Goal: Navigation & Orientation: Find specific page/section

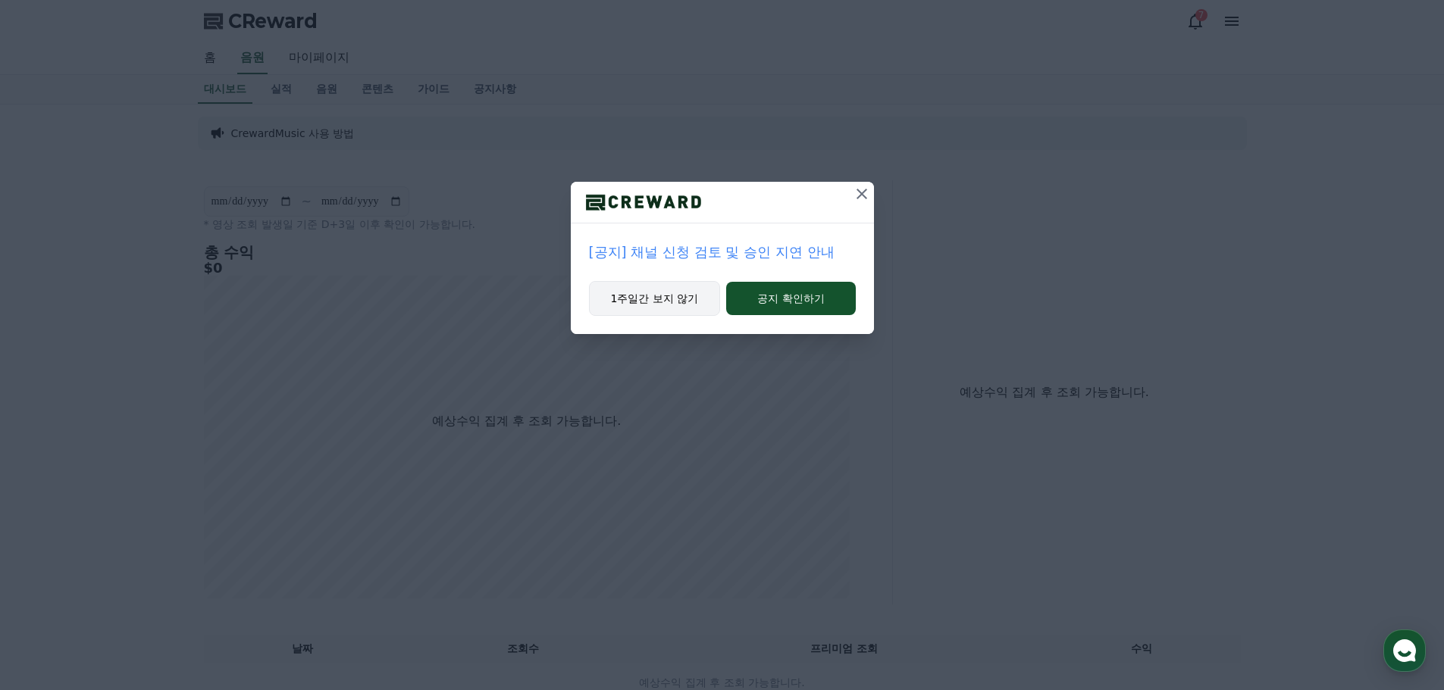
click at [662, 293] on button "1주일간 보지 않기" at bounding box center [655, 298] width 132 height 35
click at [667, 305] on button "1주일간 보지 않기" at bounding box center [653, 298] width 132 height 35
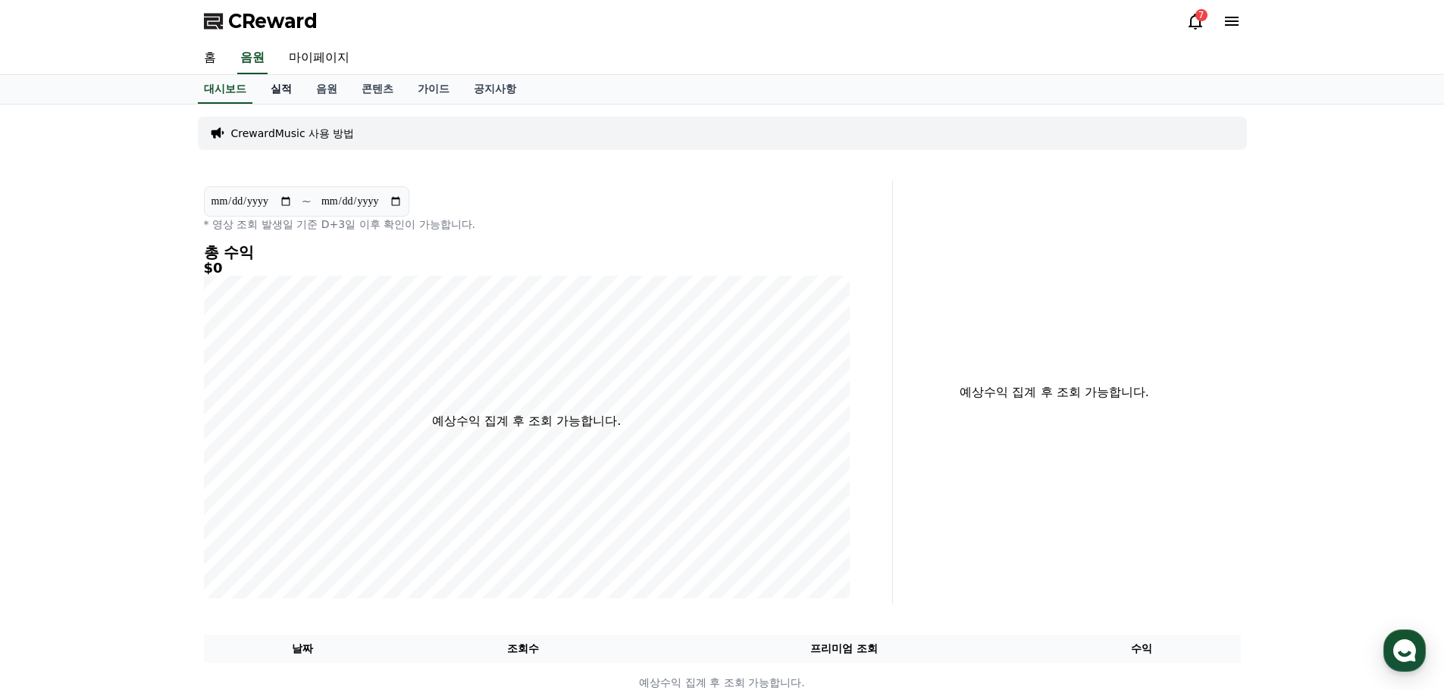
click at [283, 88] on link "실적" at bounding box center [280, 89] width 45 height 29
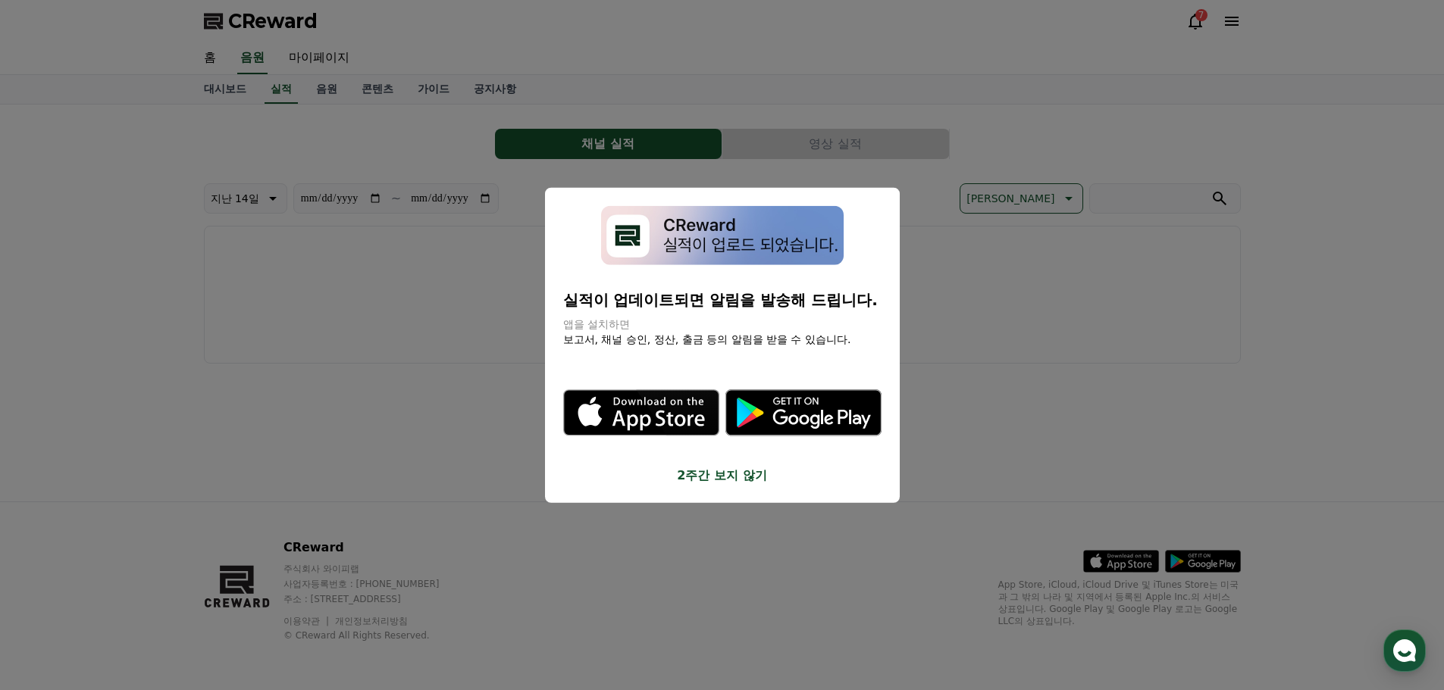
click at [435, 166] on button "close modal" at bounding box center [722, 345] width 1444 height 690
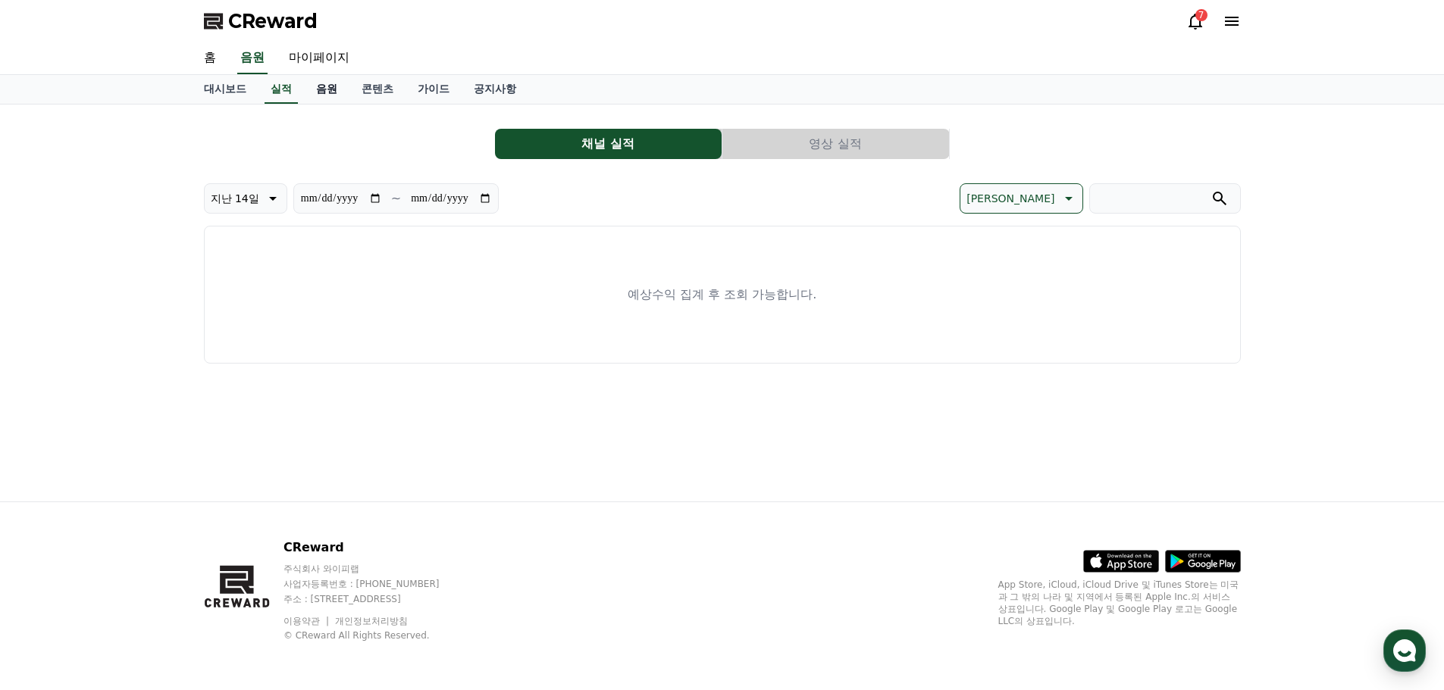
click at [331, 91] on link "음원" at bounding box center [326, 89] width 45 height 29
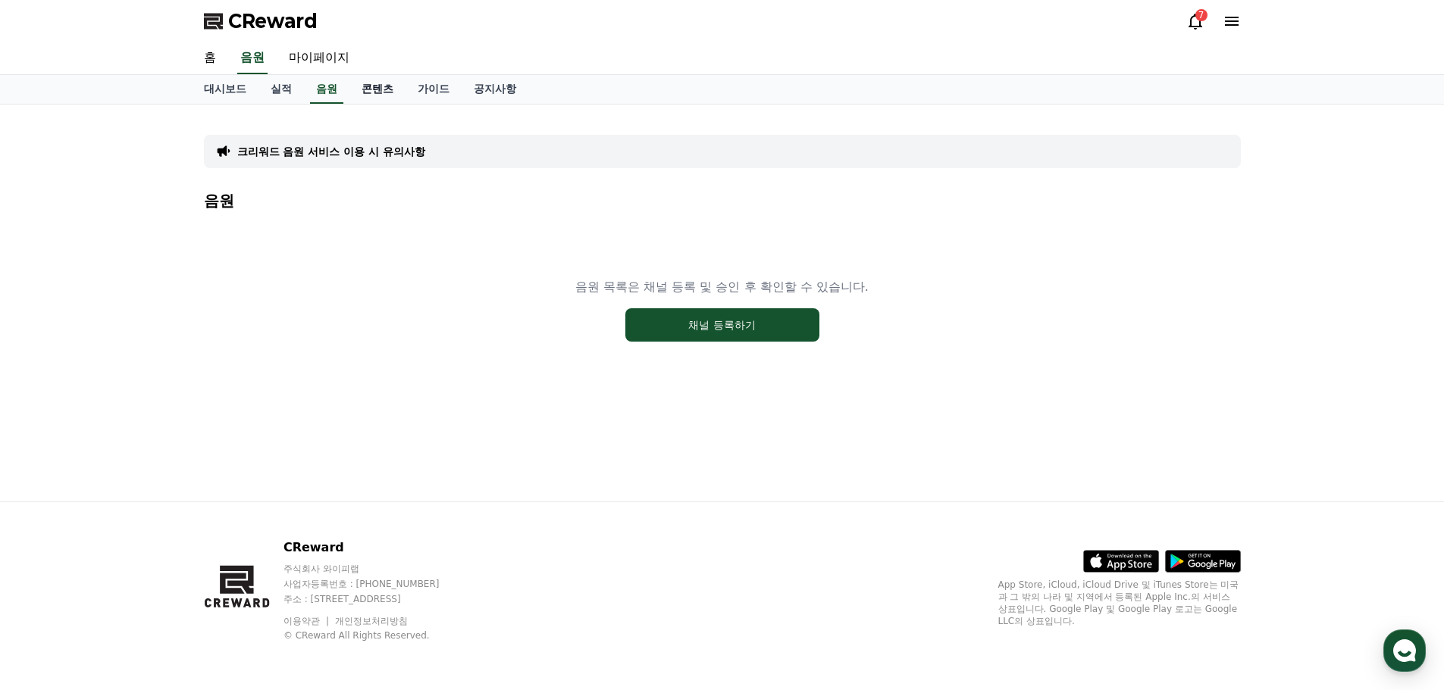
click at [371, 93] on link "콘텐츠" at bounding box center [377, 89] width 56 height 29
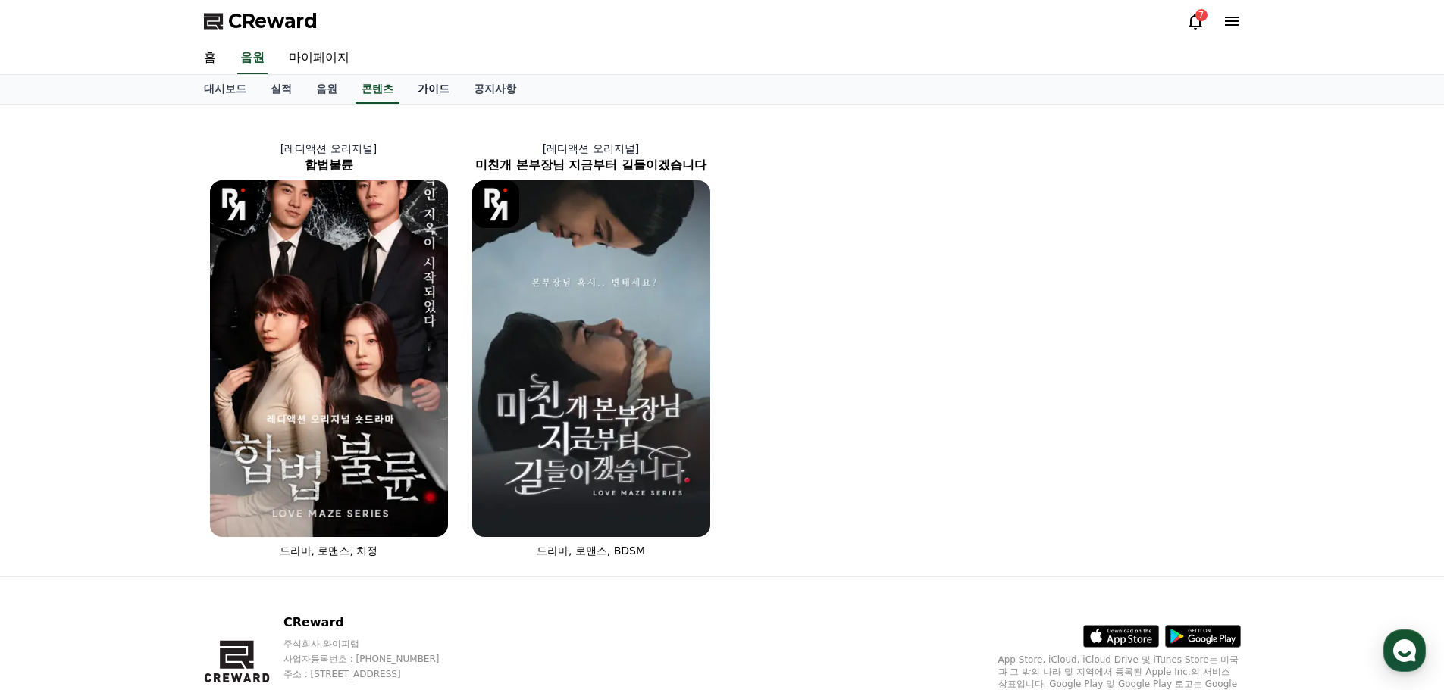
click at [408, 95] on link "가이드" at bounding box center [433, 89] width 56 height 29
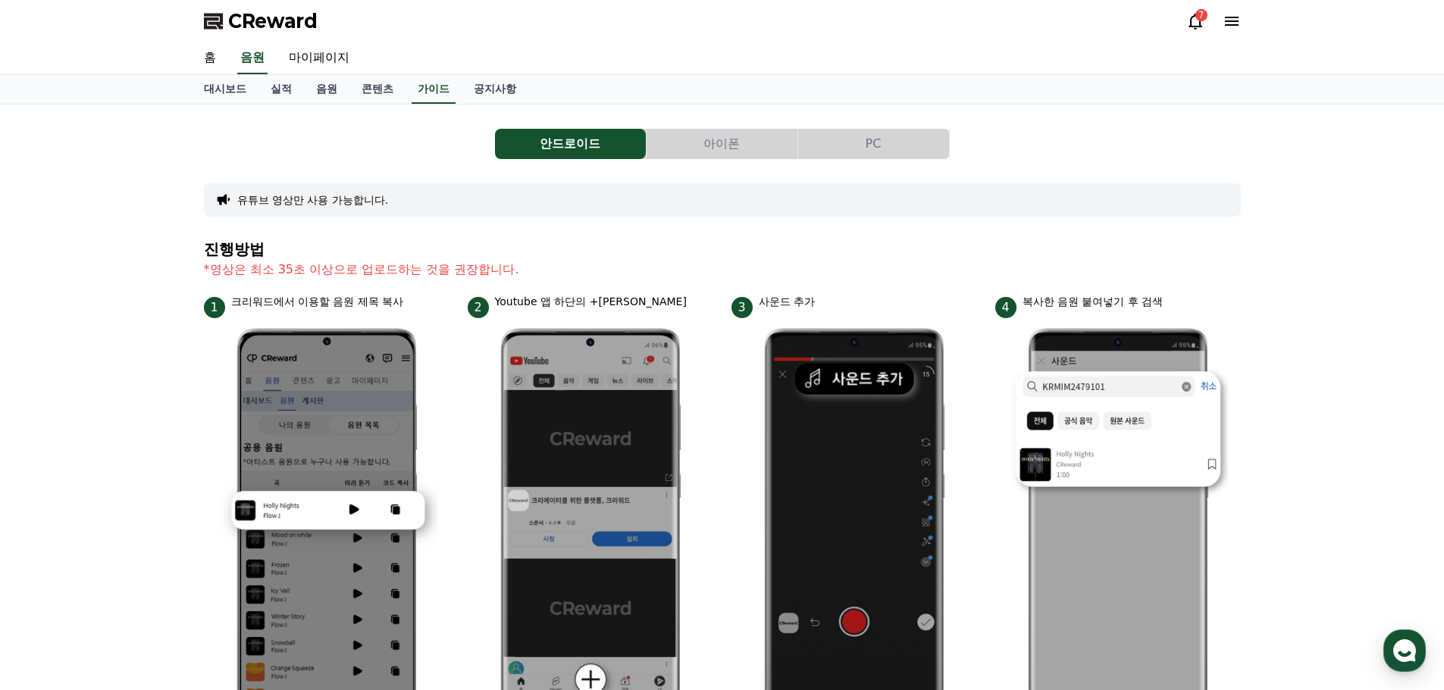
click at [460, 90] on div "대시보드 실적 음원 콘텐츠 가이드 공지사항" at bounding box center [722, 89] width 1061 height 29
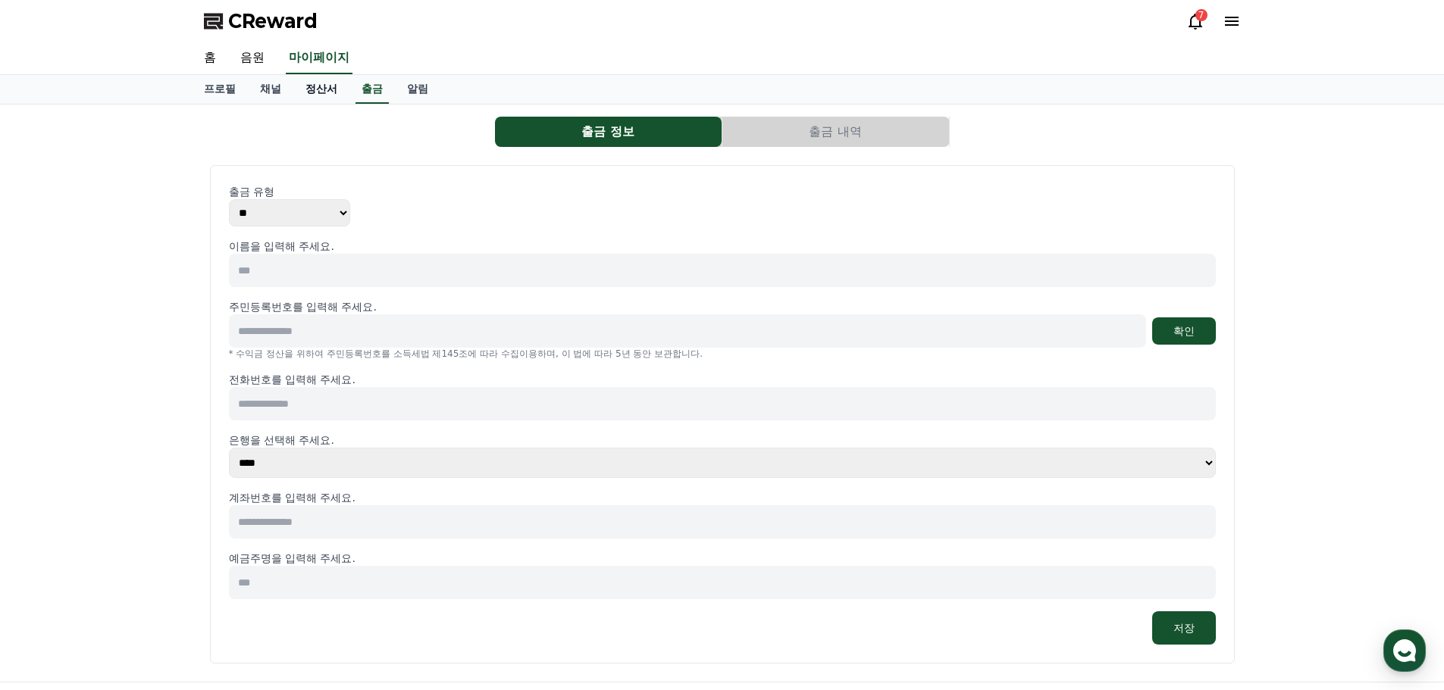
click at [315, 88] on link "정산서" at bounding box center [321, 89] width 56 height 29
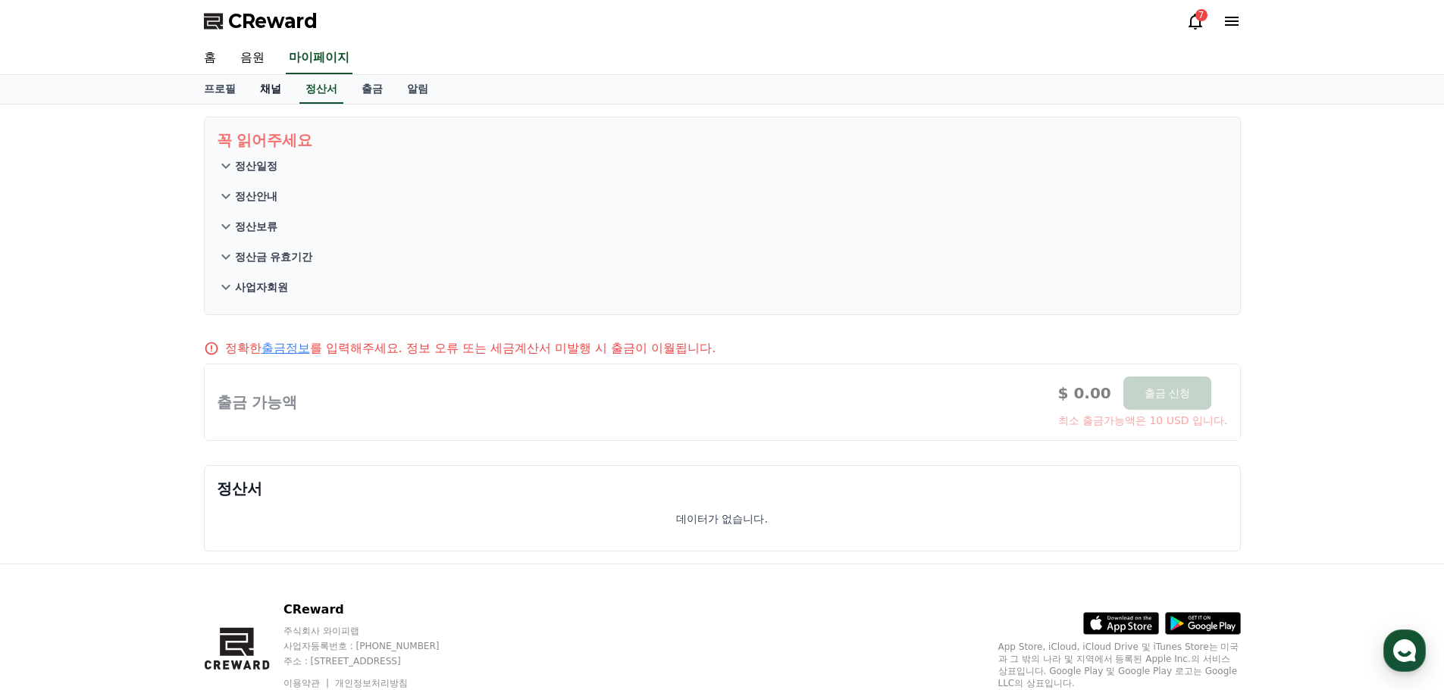
click at [261, 89] on link "채널" at bounding box center [270, 89] width 45 height 29
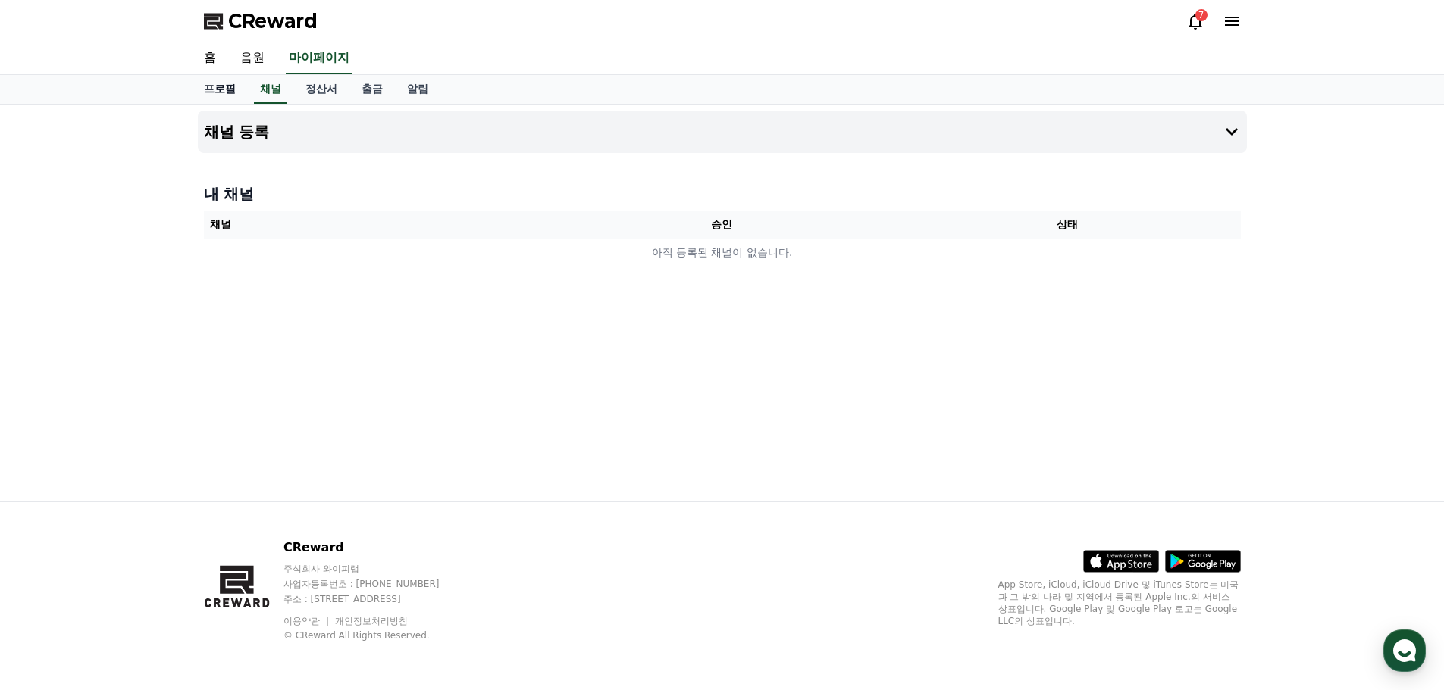
click at [211, 86] on link "프로필" at bounding box center [220, 89] width 56 height 29
select select "**********"
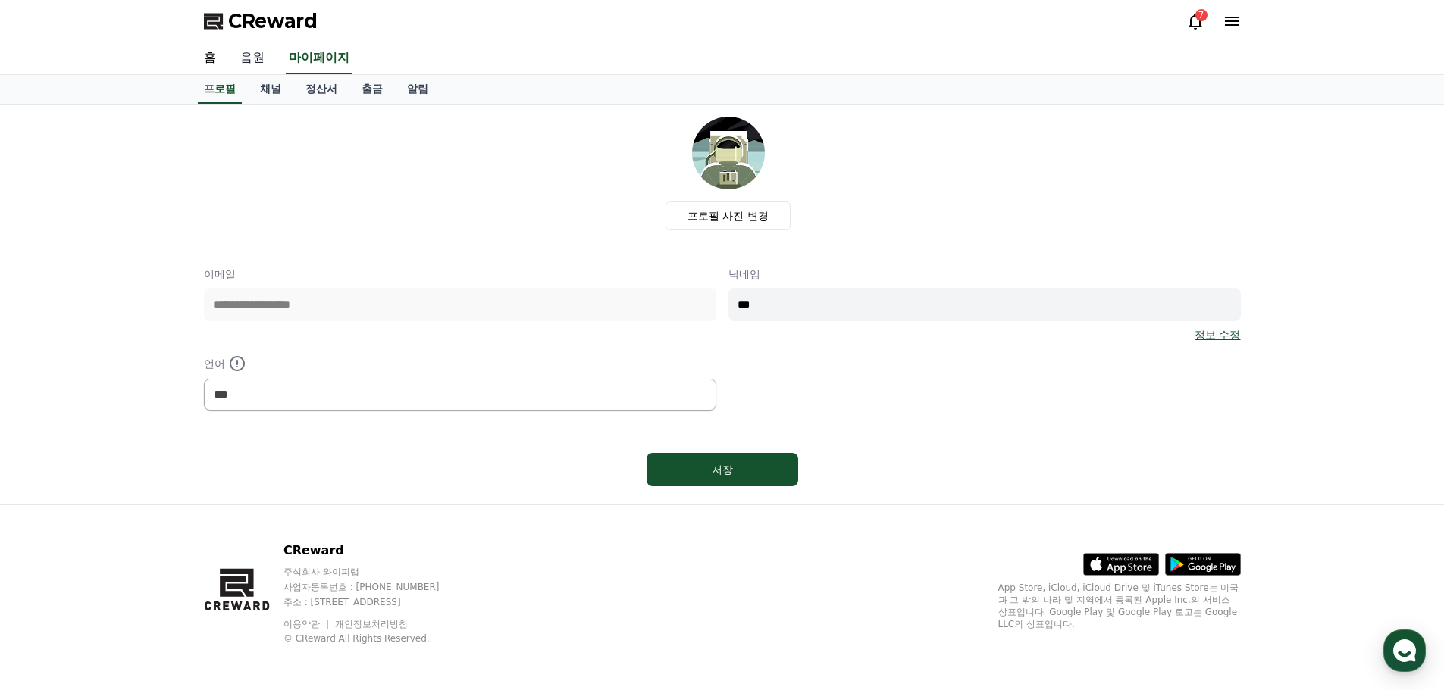
click at [231, 59] on link "음원" at bounding box center [252, 58] width 49 height 32
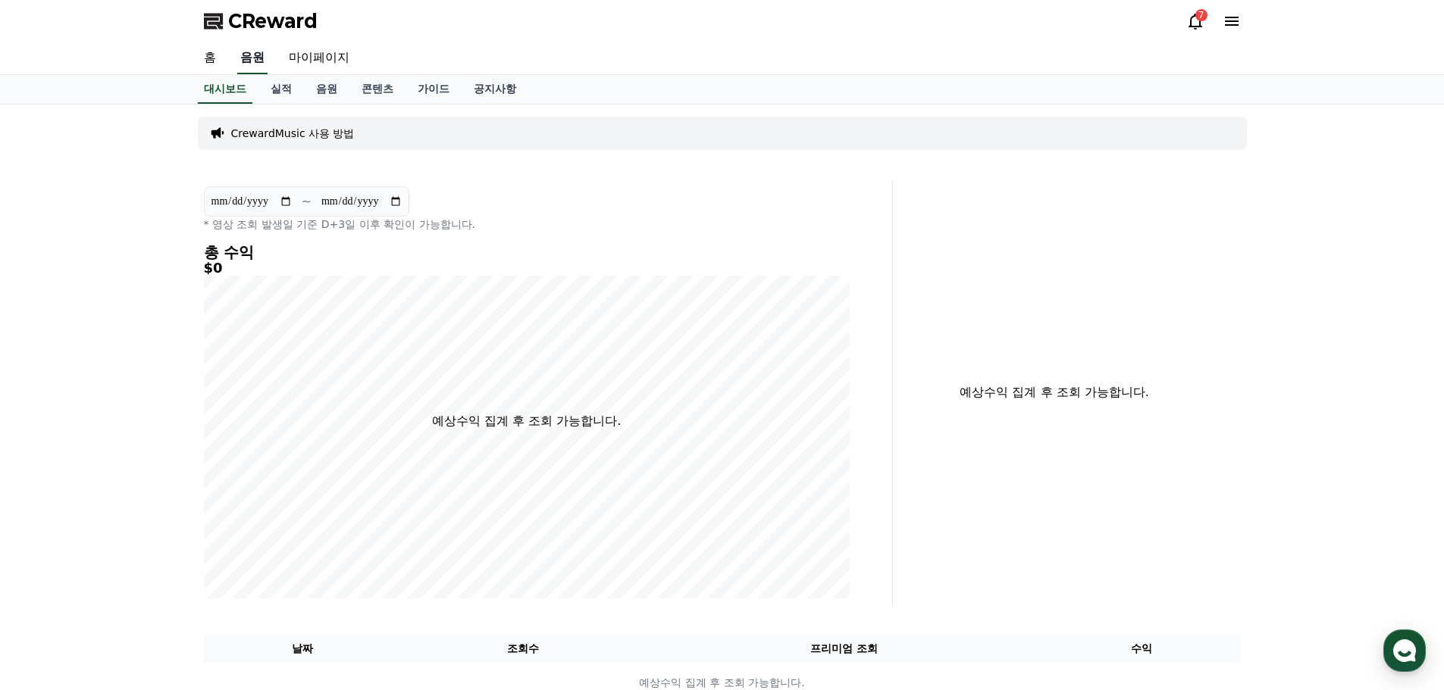
click at [266, 60] on link "음원" at bounding box center [252, 58] width 30 height 32
click at [303, 58] on link "마이페이지" at bounding box center [319, 58] width 85 height 32
click at [202, 53] on link "홈" at bounding box center [210, 58] width 36 height 32
